Goal: Information Seeking & Learning: Learn about a topic

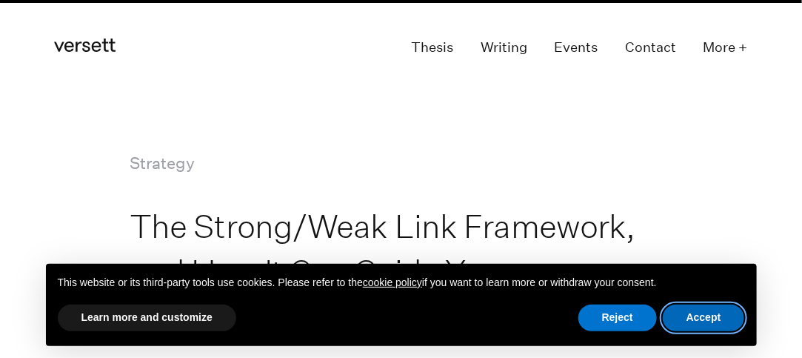
click at [708, 316] on button "Accept" at bounding box center [704, 318] width 82 height 27
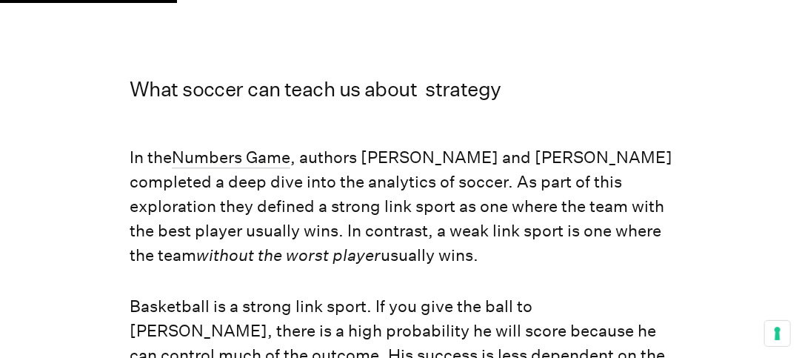
scroll to position [1186, 0]
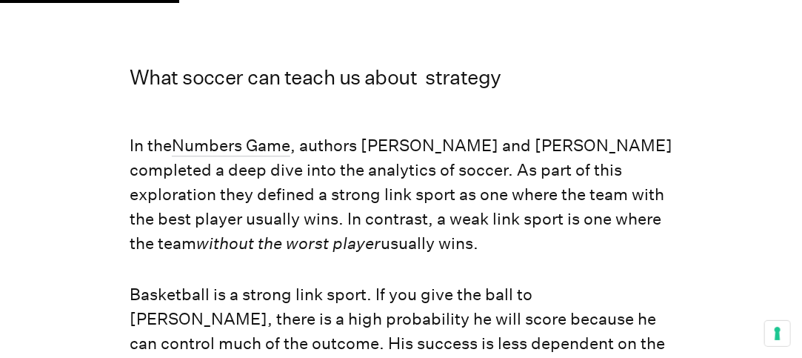
drag, startPoint x: 124, startPoint y: 102, endPoint x: 505, endPoint y: 196, distance: 392.1
copy p "In the Numbers Game , authors [PERSON_NAME] and [PERSON_NAME] completed a deep …"
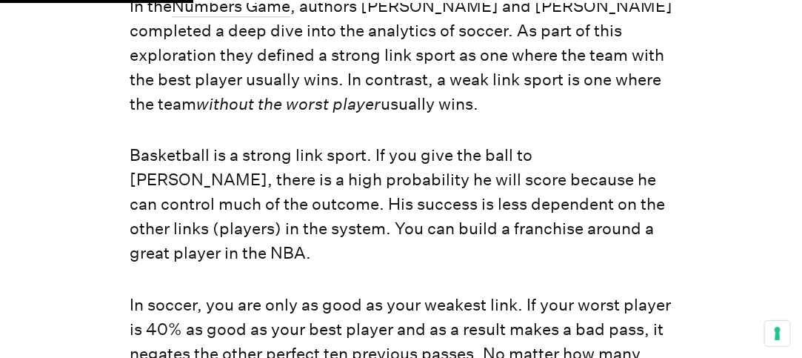
scroll to position [1334, 0]
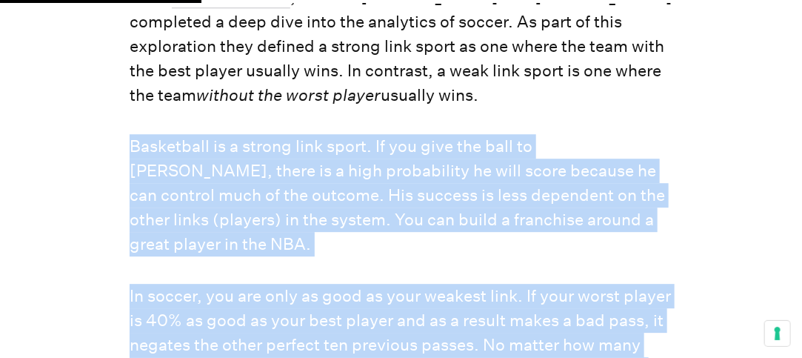
drag, startPoint x: 131, startPoint y: 99, endPoint x: 542, endPoint y: 330, distance: 471.8
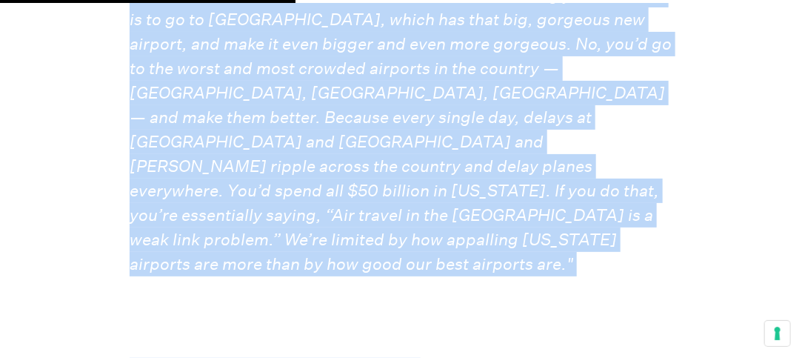
scroll to position [1955, 0]
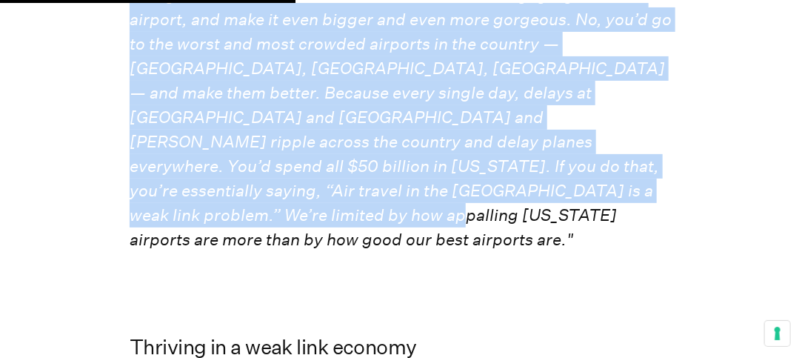
copy div "Loremipsum do s ametco adip elits. Do eiu temp inc utla et Dolore Magnaal, enim…"
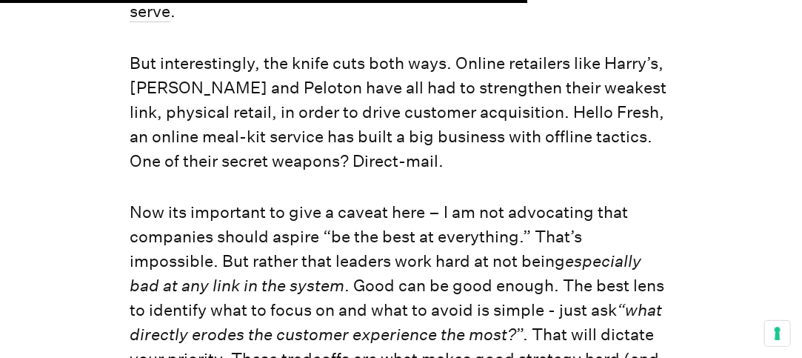
scroll to position [3511, 0]
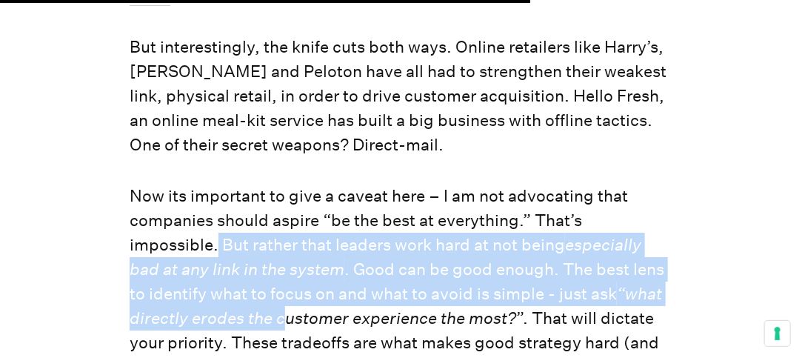
drag, startPoint x: 217, startPoint y: 84, endPoint x: 285, endPoint y: 162, distance: 103.4
click at [285, 184] on p "Now its important to give a caveat here – I am not advocating that companies sh…" at bounding box center [401, 282] width 543 height 196
click at [467, 184] on p "Now its important to give a caveat here – I am not advocating that companies sh…" at bounding box center [401, 282] width 543 height 196
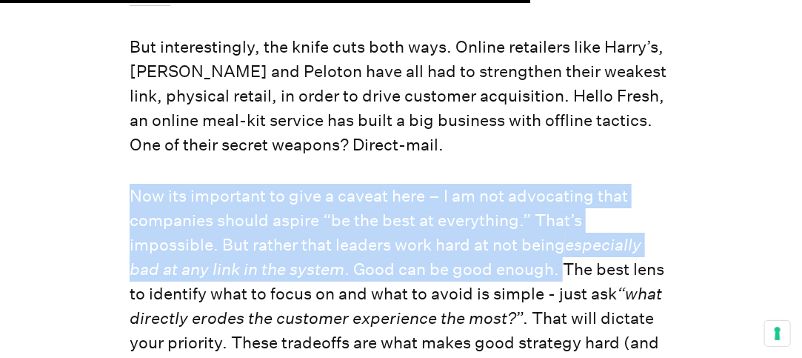
drag, startPoint x: 125, startPoint y: 36, endPoint x: 561, endPoint y: 117, distance: 443.1
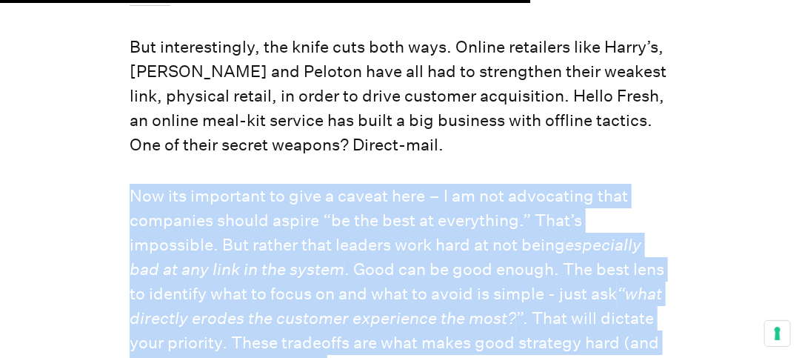
click at [402, 198] on p "Now its important to give a caveat here – I am not advocating that companies sh…" at bounding box center [401, 282] width 543 height 196
copy p "Now its important to give a caveat here – I am not advocating that companies sh…"
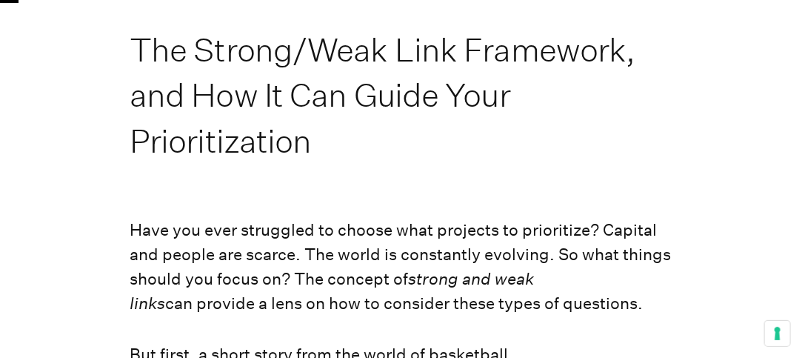
scroll to position [0, 0]
